Goal: Task Accomplishment & Management: Use online tool/utility

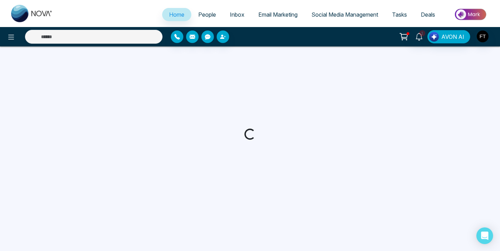
select select "*"
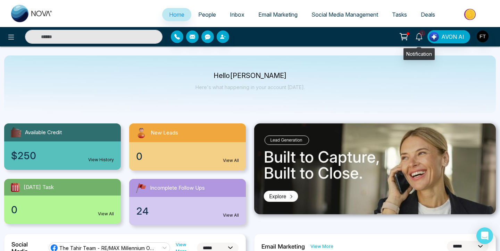
click at [420, 37] on icon at bounding box center [419, 37] width 8 height 8
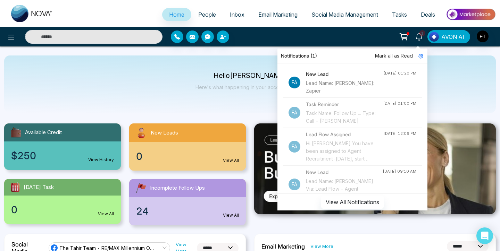
click at [350, 89] on div "Lead Name: [PERSON_NAME]: Zapier" at bounding box center [344, 86] width 77 height 15
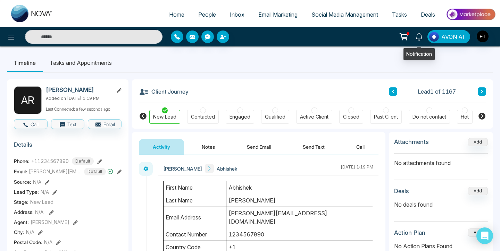
click at [416, 38] on icon at bounding box center [419, 37] width 8 height 8
click at [399, 37] on button at bounding box center [404, 36] width 14 height 13
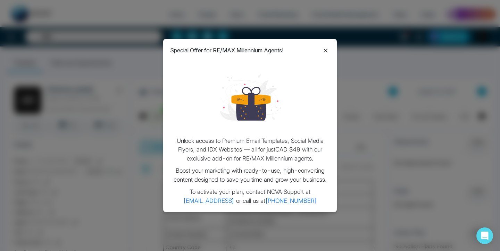
click at [327, 50] on icon at bounding box center [325, 51] width 8 height 8
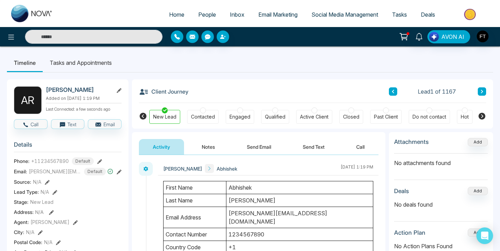
click at [33, 22] on img at bounding box center [32, 13] width 42 height 17
select select "*"
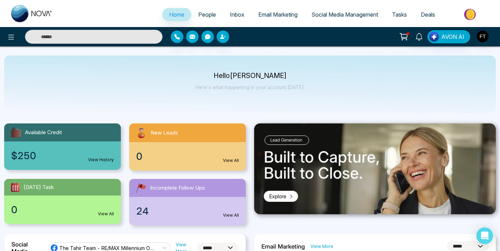
click at [284, 16] on span "Email Marketing" at bounding box center [277, 14] width 39 height 7
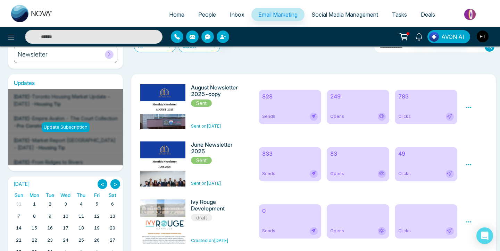
scroll to position [99, 0]
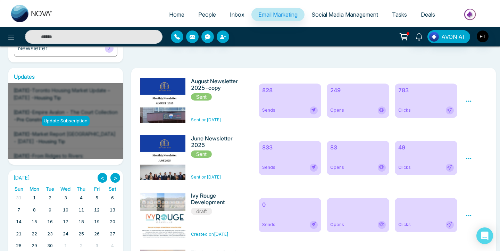
click at [469, 100] on icon at bounding box center [469, 101] width 6 height 6
click at [236, 114] on div "August Newsletter 2025-copy Sent Sent on [DATE]" at bounding box center [218, 100] width 55 height 45
click at [469, 102] on icon at bounding box center [468, 101] width 5 height 1
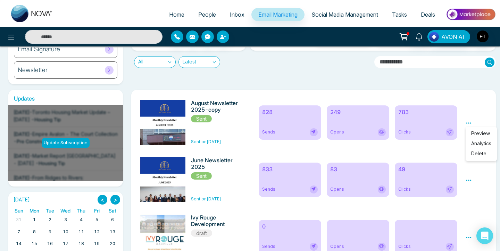
scroll to position [8, 0]
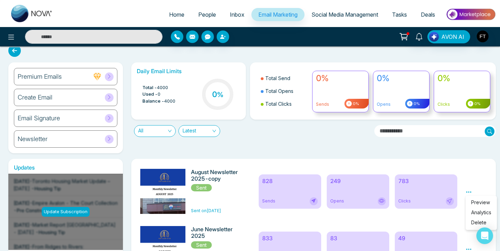
click at [203, 174] on h6 "August Newsletter 2025-copy" at bounding box center [218, 175] width 55 height 13
click at [221, 175] on h6 "August Newsletter 2025-copy" at bounding box center [218, 175] width 55 height 13
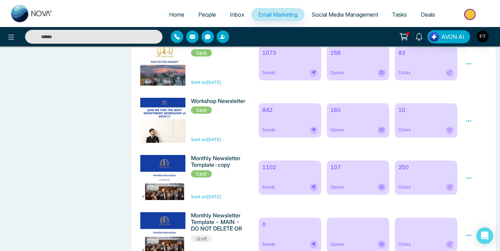
scroll to position [768, 0]
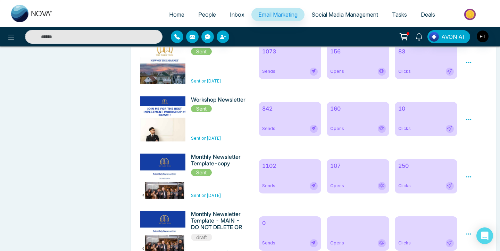
click at [468, 180] on icon at bounding box center [469, 177] width 6 height 6
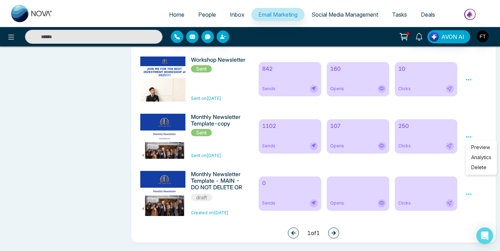
scroll to position [813, 0]
click at [225, 232] on div "1 1 of 1" at bounding box center [313, 233] width 353 height 17
click at [469, 195] on icon at bounding box center [469, 194] width 6 height 6
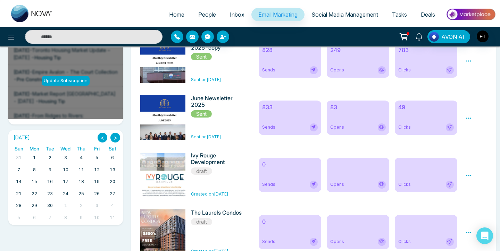
scroll to position [69, 0]
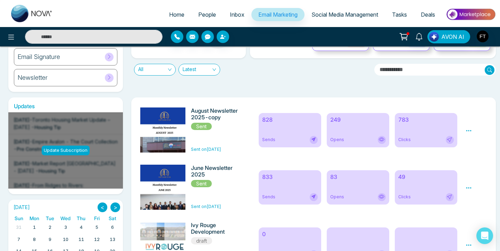
click at [471, 129] on icon at bounding box center [469, 131] width 6 height 6
click at [478, 141] on span "Preview" at bounding box center [480, 141] width 19 height 6
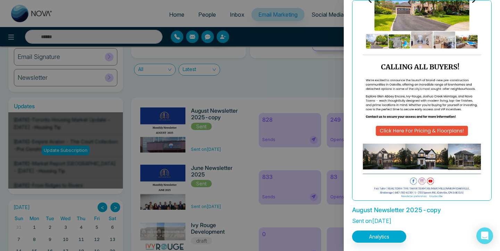
scroll to position [22, 0]
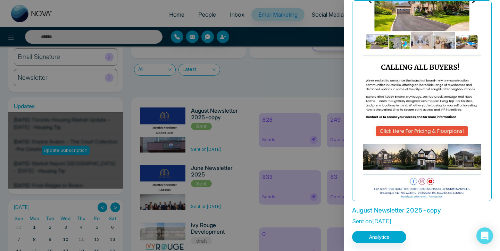
click at [292, 91] on div at bounding box center [250, 125] width 500 height 251
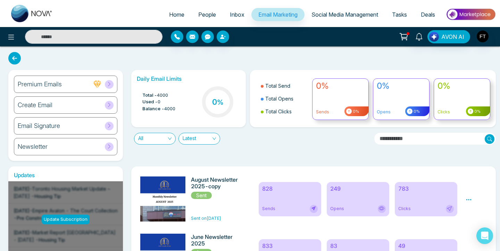
scroll to position [0, 0]
click at [76, 148] on div "Newsletter" at bounding box center [65, 146] width 103 height 17
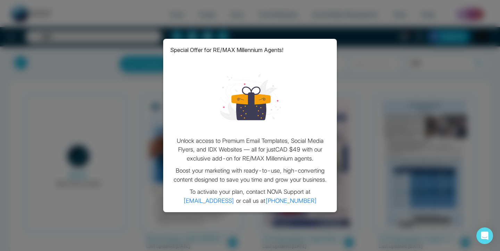
click at [358, 75] on div "Special Offer for RE/MAX Millennium Agents! Unlock access to Premium Email Temp…" at bounding box center [250, 125] width 500 height 251
click at [327, 42] on div "Special Offer for RE/MAX Millennium Agents! Unlock access to Premium Email Temp…" at bounding box center [250, 126] width 174 height 174
click at [365, 24] on div "Special Offer for RE/MAX Millennium Agents! Unlock access to Premium Email Temp…" at bounding box center [250, 125] width 500 height 251
click at [128, 50] on div "Special Offer for RE/MAX Millennium Agents! Unlock access to Premium Email Temp…" at bounding box center [250, 125] width 500 height 251
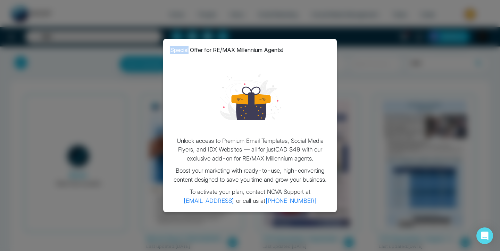
click at [128, 50] on div "Special Offer for RE/MAX Millennium Agents! Unlock access to Premium Email Temp…" at bounding box center [250, 125] width 500 height 251
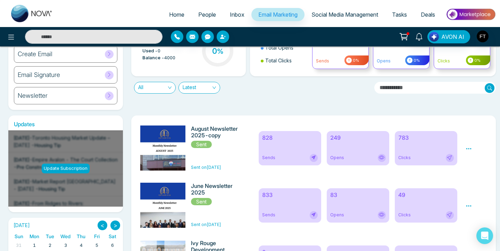
scroll to position [129, 0]
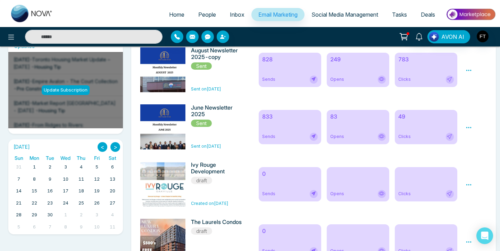
click at [180, 68] on img at bounding box center [164, 247] width 97 height 400
click at [211, 54] on h6 "August Newsletter 2025-copy" at bounding box center [218, 53] width 55 height 13
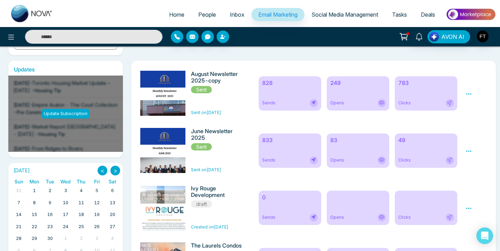
scroll to position [56, 0]
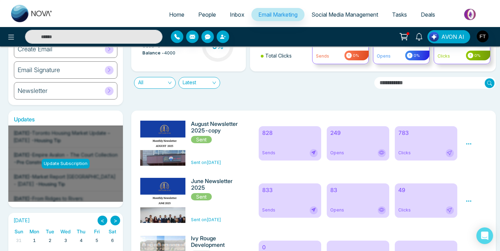
click at [470, 141] on icon at bounding box center [469, 144] width 6 height 6
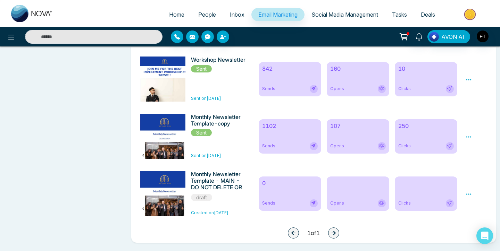
scroll to position [813, 0]
click at [470, 136] on icon at bounding box center [468, 136] width 5 height 1
click at [469, 193] on icon at bounding box center [469, 194] width 6 height 6
click at [473, 213] on link "Edit" at bounding box center [475, 215] width 8 height 6
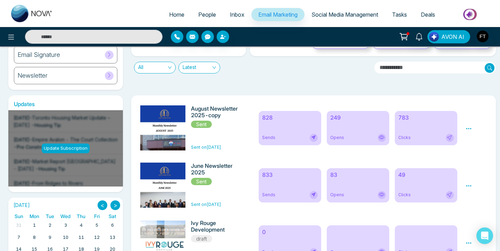
scroll to position [78, 0]
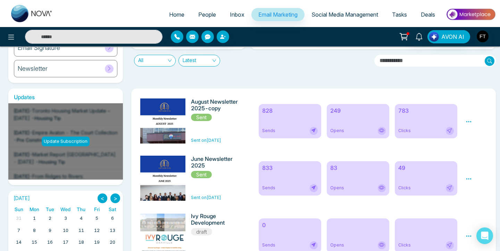
click at [204, 175] on span "Sent" at bounding box center [201, 174] width 21 height 7
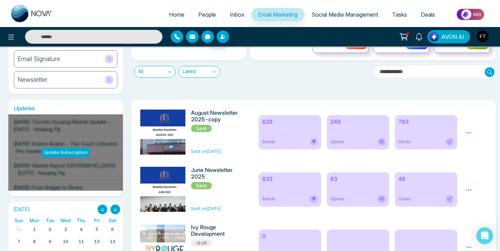
scroll to position [89, 0]
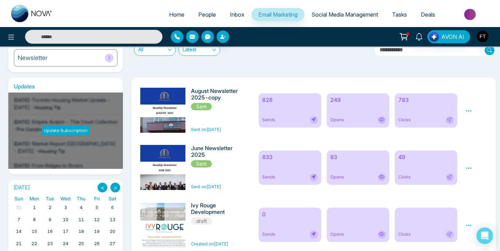
click at [268, 108] on div "828 Sends" at bounding box center [290, 110] width 62 height 34
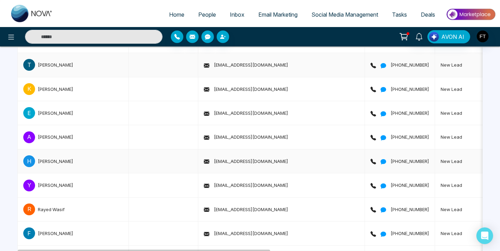
scroll to position [1495, 0]
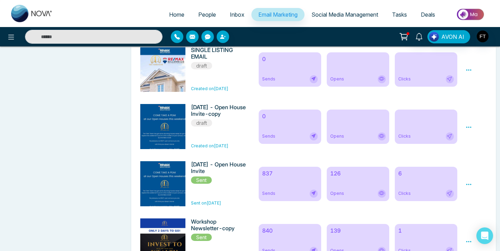
scroll to position [626, 0]
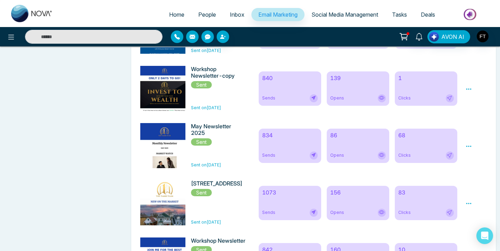
click at [469, 150] on icon at bounding box center [469, 146] width 6 height 6
click at [388, 183] on div "[STREET_ADDRESS][GEOGRAPHIC_DATA] on [DATE] 1073 Sends 156 Opens 83 Clicks Prev…" at bounding box center [313, 203] width 353 height 52
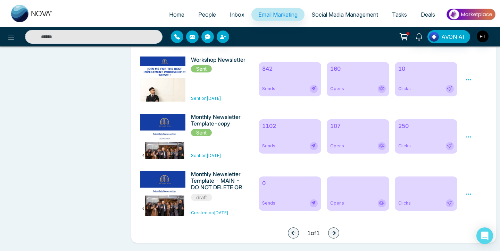
scroll to position [813, 0]
click at [467, 194] on icon at bounding box center [468, 194] width 5 height 1
click at [475, 159] on div "Monthly Newsletter Template-copy Sent Sent on [DATE] 1102 Sends 107 Opens 250 C…" at bounding box center [313, 136] width 353 height 52
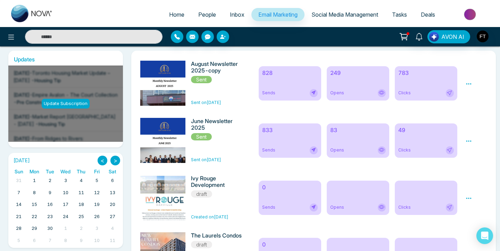
scroll to position [111, 0]
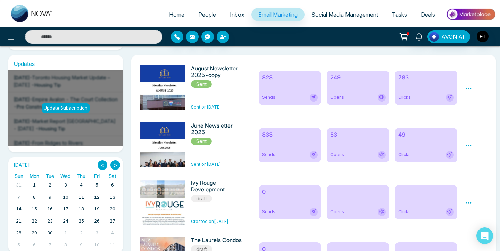
click at [470, 146] on icon at bounding box center [468, 145] width 5 height 1
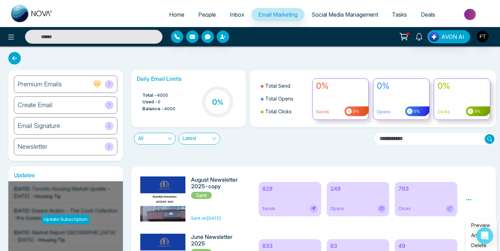
scroll to position [0, 0]
click at [469, 199] on icon at bounding box center [469, 200] width 6 height 6
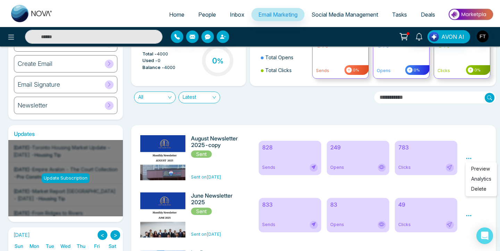
scroll to position [9, 0]
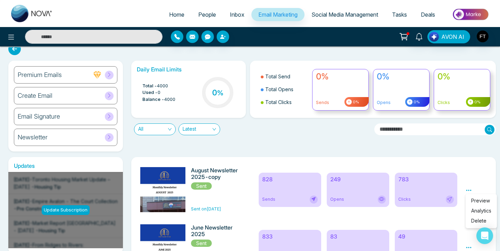
click at [89, 100] on div "Create Email" at bounding box center [65, 95] width 103 height 17
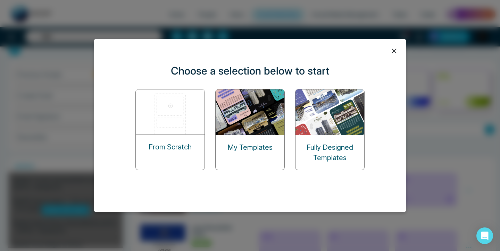
click at [251, 144] on p "My Templates" at bounding box center [249, 147] width 45 height 10
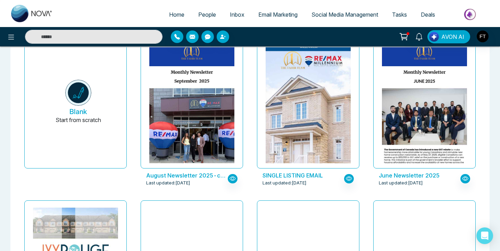
scroll to position [58, 0]
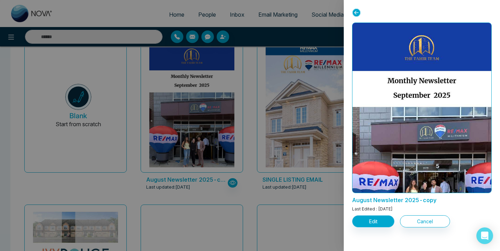
click at [359, 223] on button "Edit" at bounding box center [373, 222] width 42 height 12
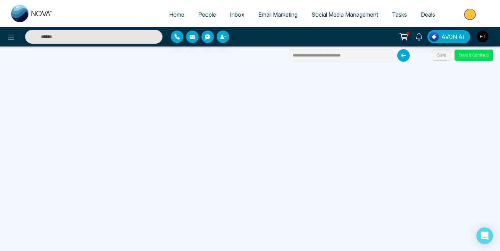
click at [301, 57] on input "**********" at bounding box center [341, 56] width 104 height 12
click at [302, 55] on input "**********" at bounding box center [341, 56] width 104 height 12
click at [359, 59] on input "**********" at bounding box center [341, 56] width 104 height 12
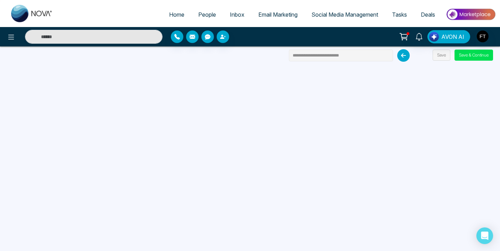
click at [317, 55] on input "**********" at bounding box center [341, 56] width 104 height 12
type input "**********"
click at [443, 58] on button "Save" at bounding box center [442, 55] width 18 height 11
click at [442, 57] on button "Save" at bounding box center [442, 55] width 18 height 11
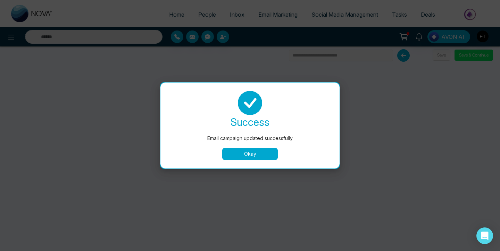
click at [255, 153] on button "Okay" at bounding box center [250, 154] width 56 height 12
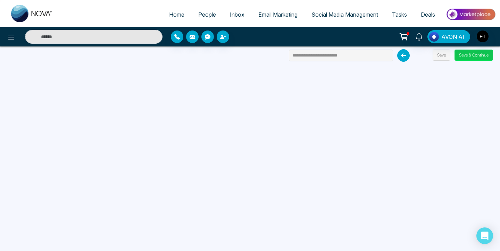
click at [486, 58] on button "Save & Continue" at bounding box center [473, 55] width 39 height 11
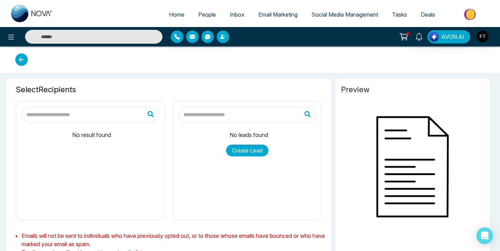
type input "**********"
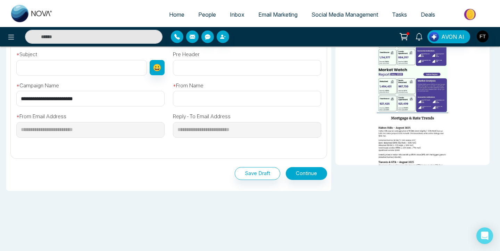
scroll to position [238, 0]
click at [252, 178] on button "Save Draft" at bounding box center [257, 174] width 45 height 13
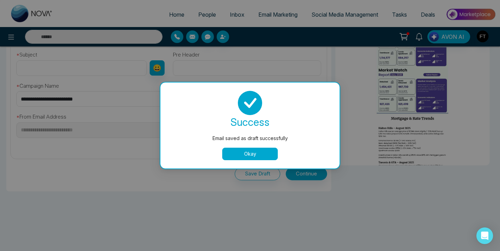
click at [250, 158] on button "Okay" at bounding box center [250, 154] width 56 height 12
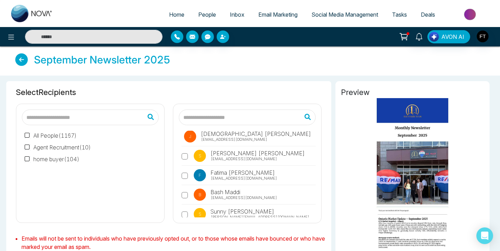
scroll to position [0, 0]
click at [173, 17] on span "Home" at bounding box center [176, 14] width 15 height 7
select select "*"
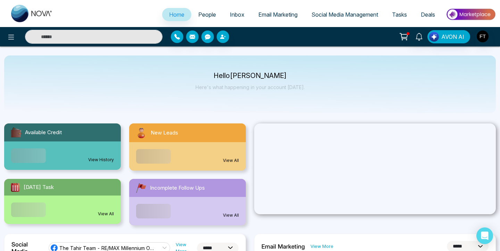
click at [280, 14] on span "Email Marketing" at bounding box center [277, 14] width 39 height 7
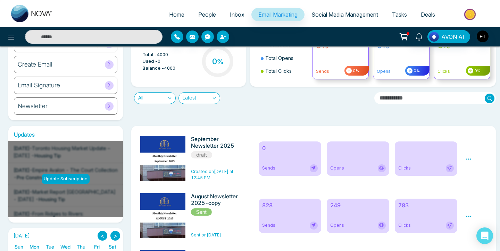
scroll to position [67, 0]
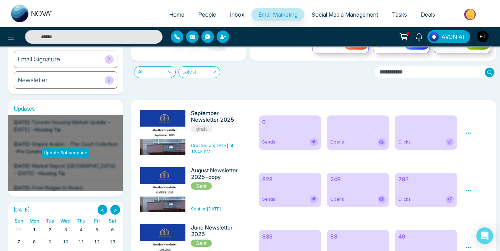
click at [466, 134] on icon at bounding box center [469, 133] width 6 height 6
click at [478, 153] on link "Edit" at bounding box center [475, 154] width 8 height 6
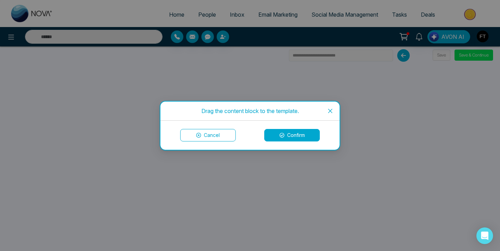
click at [282, 135] on icon at bounding box center [281, 135] width 5 height 5
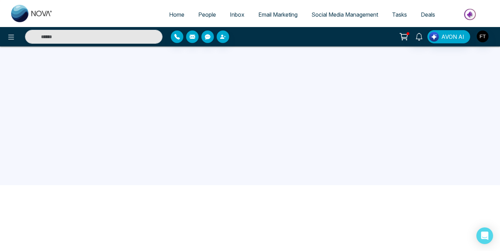
scroll to position [66, 0]
